Goal: Transaction & Acquisition: Purchase product/service

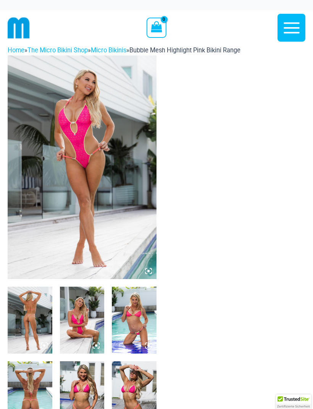
scroll to position [9, 0]
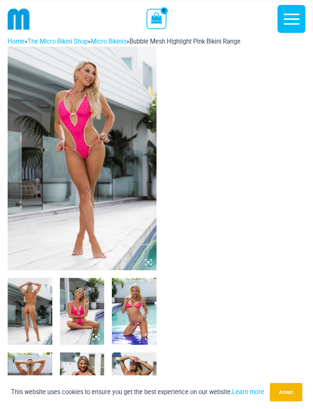
click at [105, 182] on img at bounding box center [82, 159] width 149 height 224
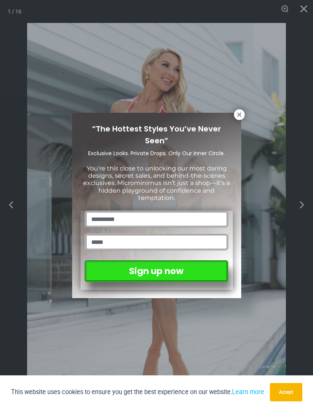
click at [238, 117] on icon at bounding box center [239, 114] width 4 height 4
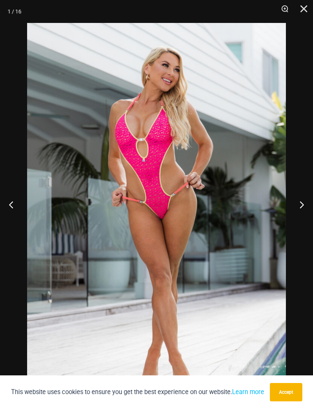
click at [297, 221] on button "Next" at bounding box center [299, 204] width 29 height 38
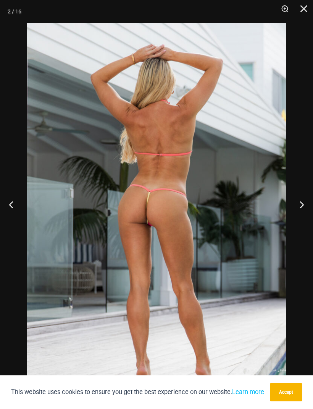
click at [299, 220] on button "Next" at bounding box center [299, 204] width 29 height 38
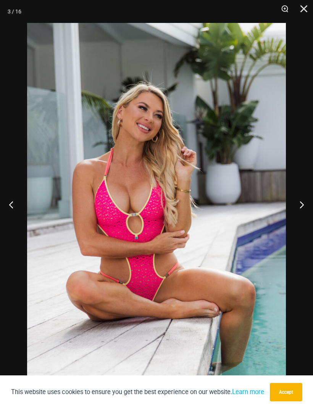
click at [295, 220] on button "Next" at bounding box center [299, 204] width 29 height 38
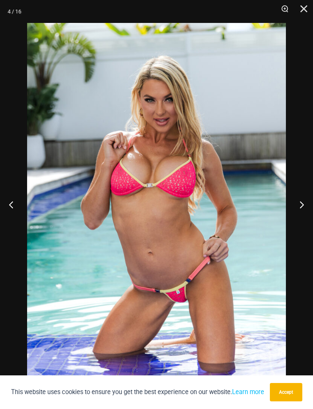
click at [296, 224] on button "Next" at bounding box center [299, 204] width 29 height 38
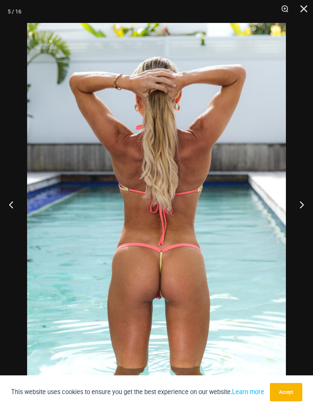
click at [295, 221] on button "Next" at bounding box center [299, 204] width 29 height 38
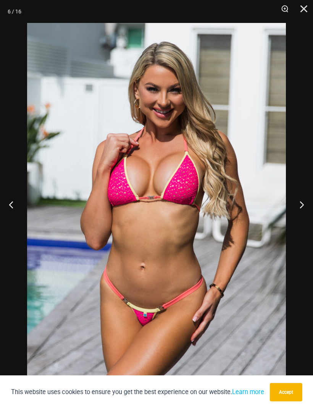
click at [298, 221] on button "Next" at bounding box center [299, 204] width 29 height 38
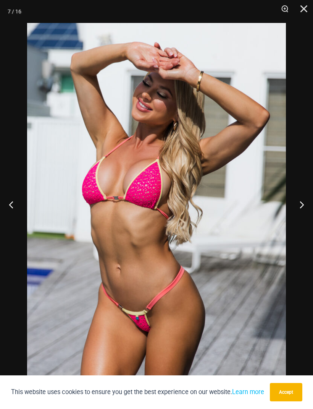
click at [297, 220] on button "Next" at bounding box center [299, 204] width 29 height 38
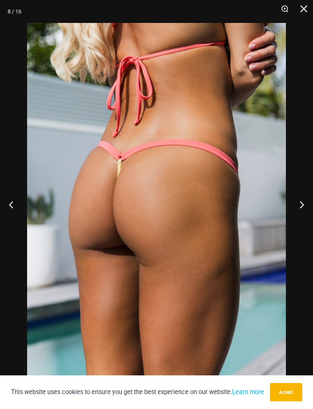
click at [295, 224] on button "Next" at bounding box center [299, 204] width 29 height 38
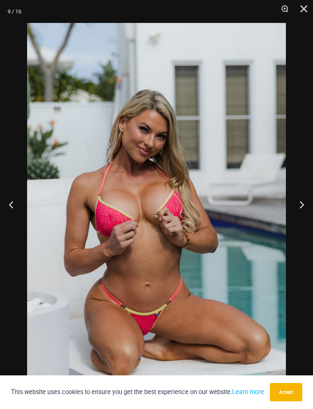
click at [302, 8] on button "Close" at bounding box center [301, 11] width 19 height 23
